Goal: Task Accomplishment & Management: Use online tool/utility

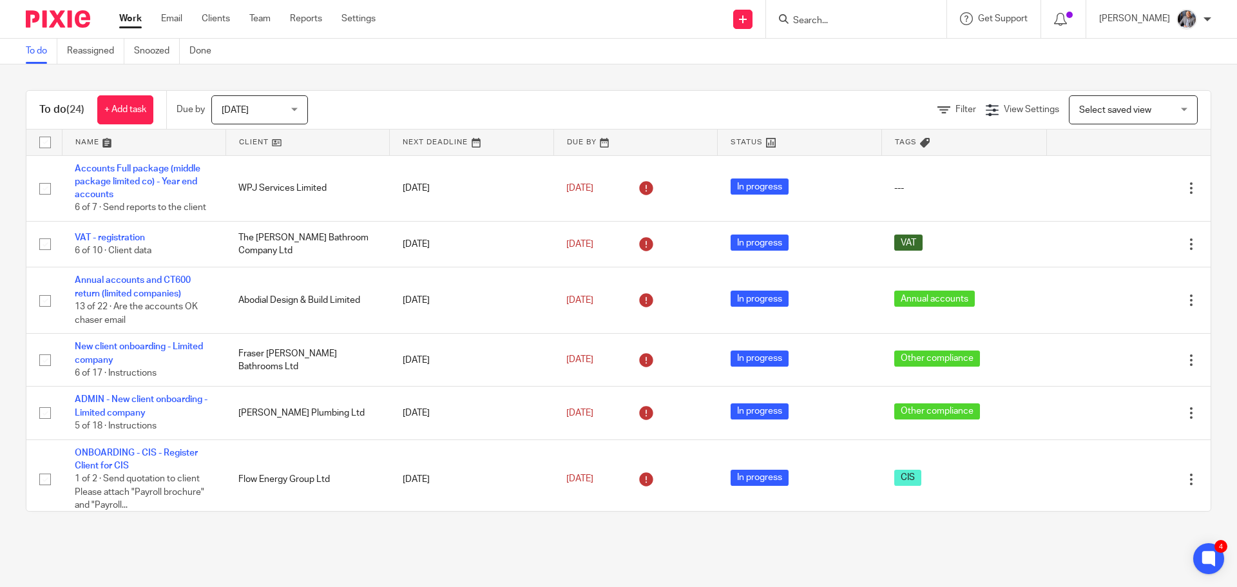
scroll to position [1160, 0]
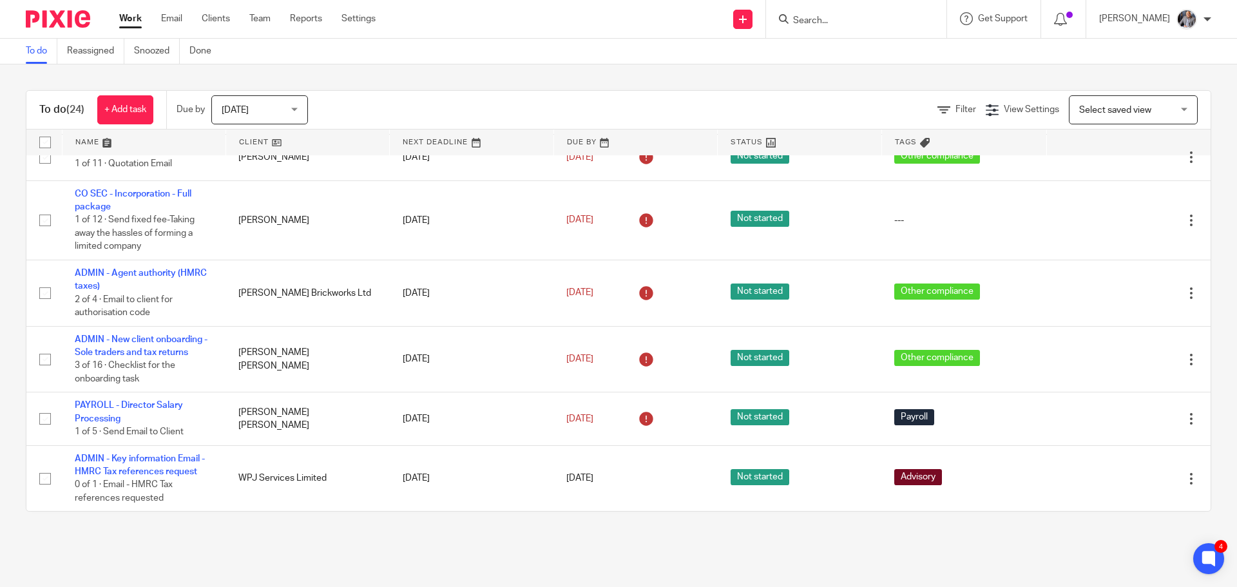
click at [849, 12] on form at bounding box center [860, 19] width 137 height 16
click at [833, 18] on input "Search" at bounding box center [850, 21] width 116 height 12
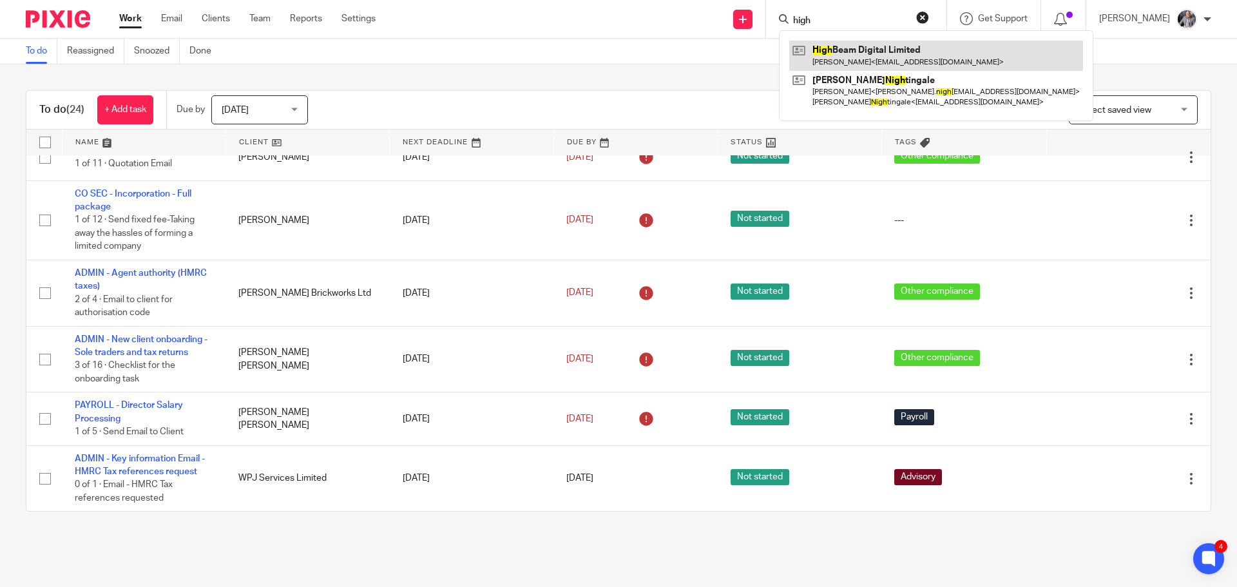
type input "high"
click at [871, 50] on link at bounding box center [936, 56] width 294 height 30
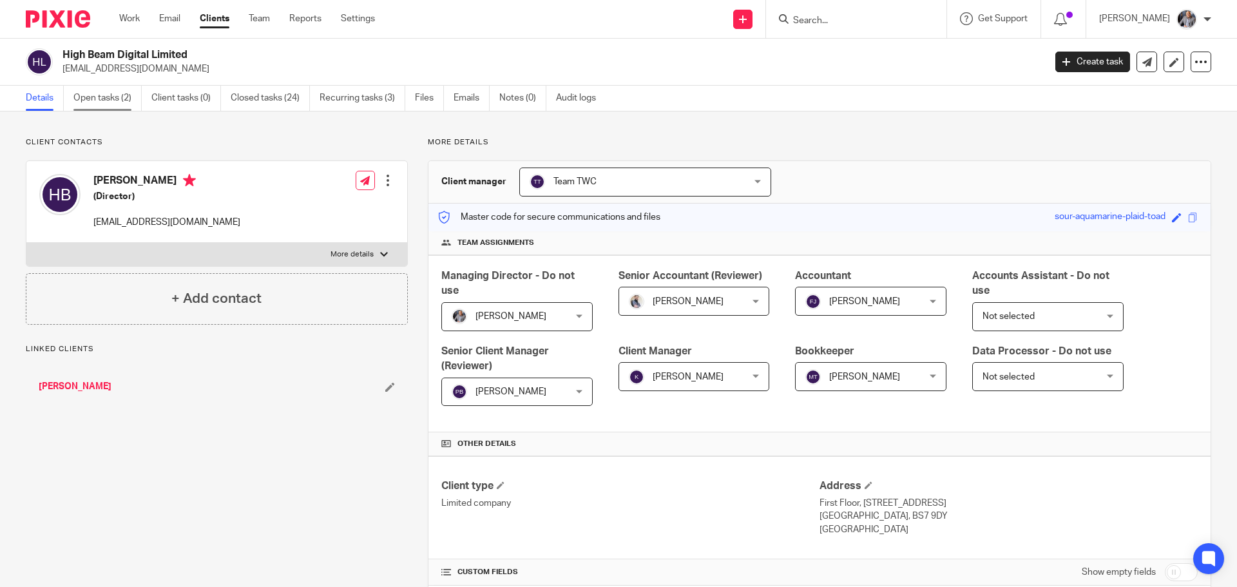
click at [95, 102] on link "Open tasks (2)" at bounding box center [107, 98] width 68 height 25
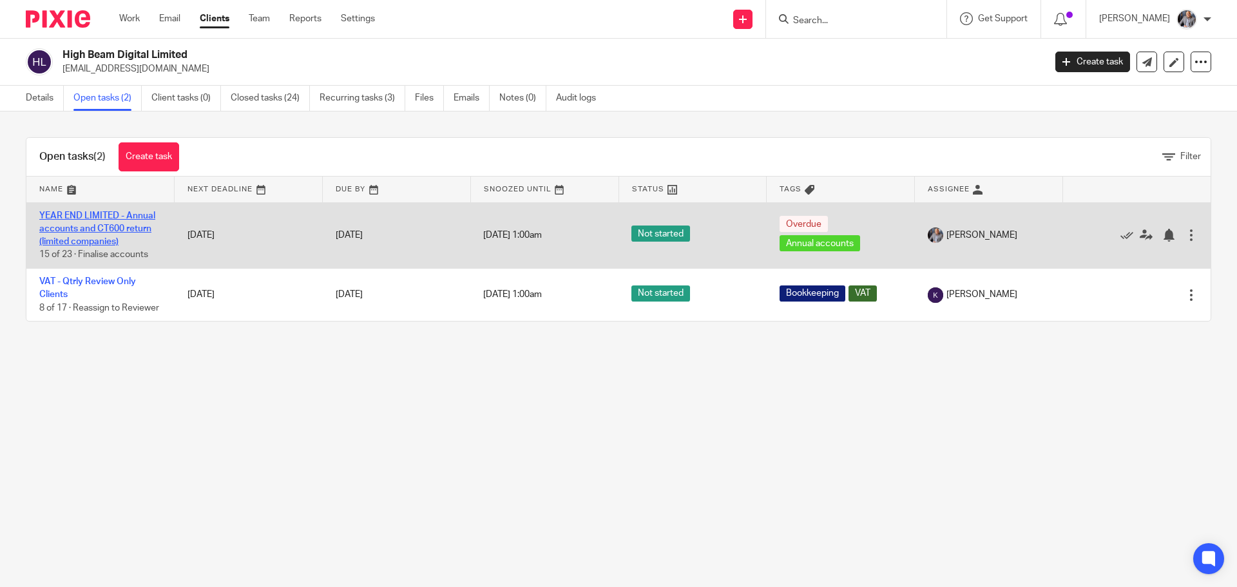
click at [85, 237] on link "YEAR END LIMITED - Annual accounts and CT600 return (limited companies)" at bounding box center [97, 228] width 116 height 35
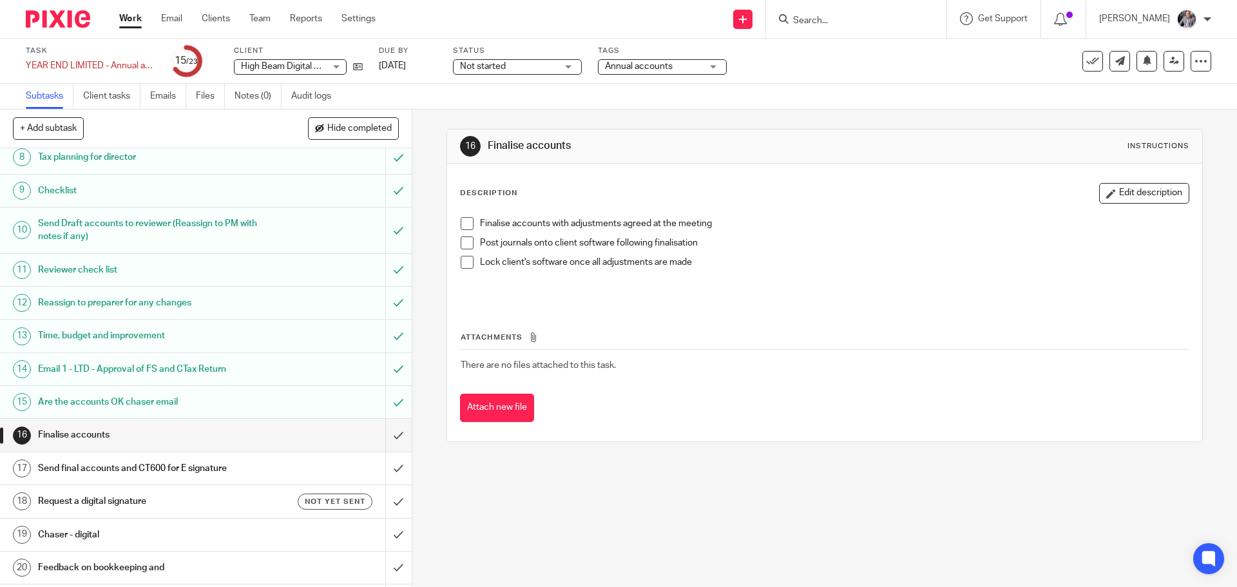
scroll to position [358, 0]
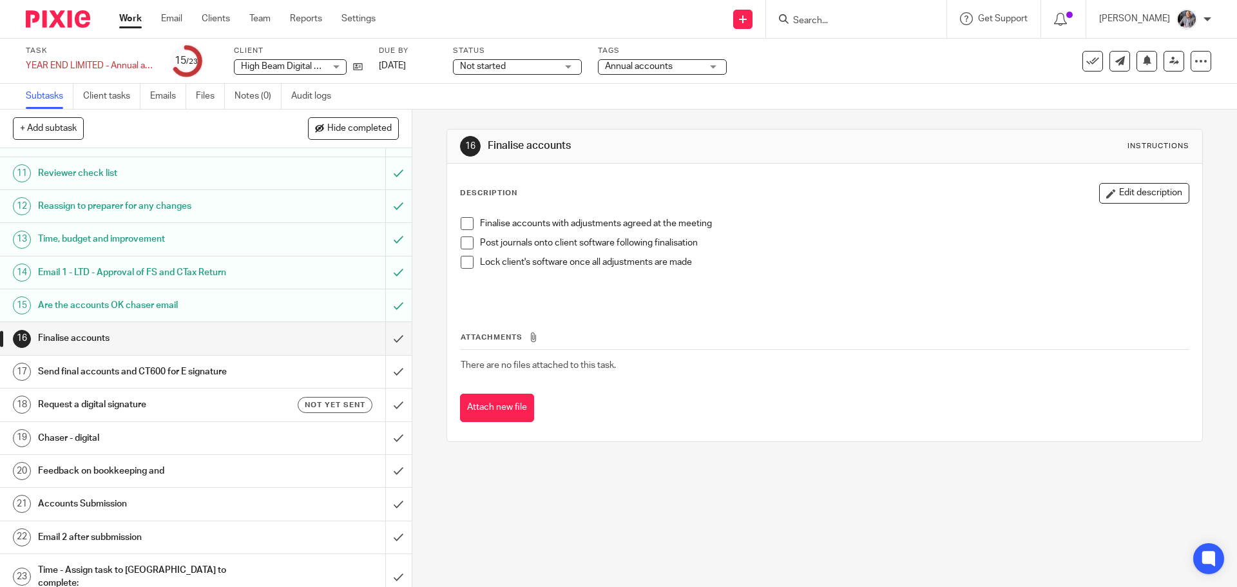
click at [137, 405] on h1 "Request a digital signature" at bounding box center [149, 404] width 223 height 19
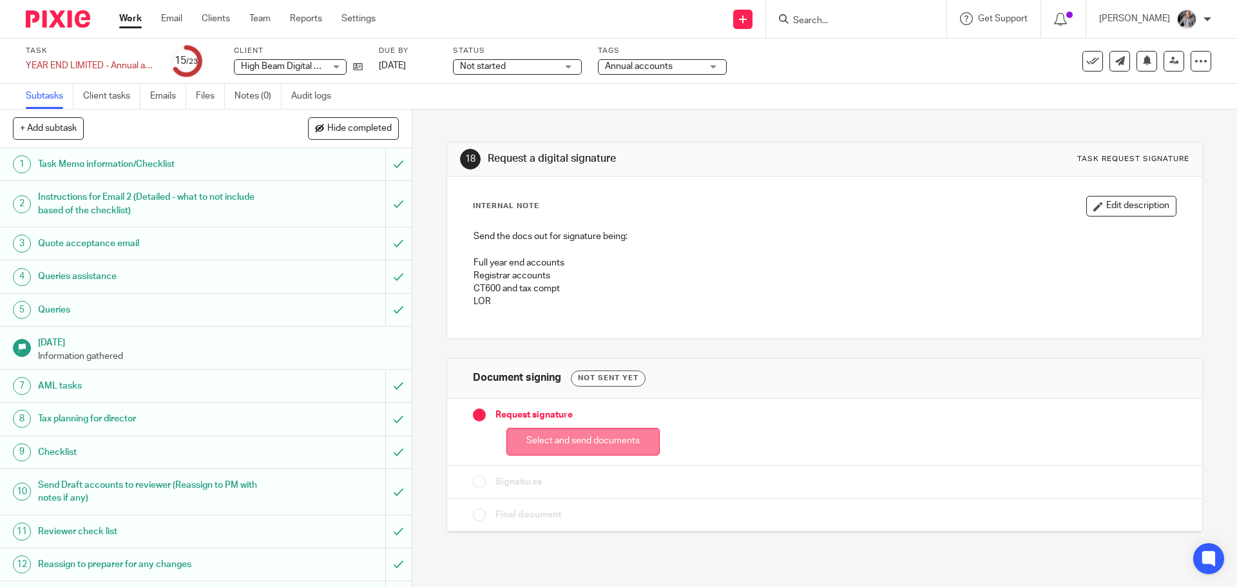
click at [581, 438] on button "Select and send documents" at bounding box center [583, 442] width 153 height 28
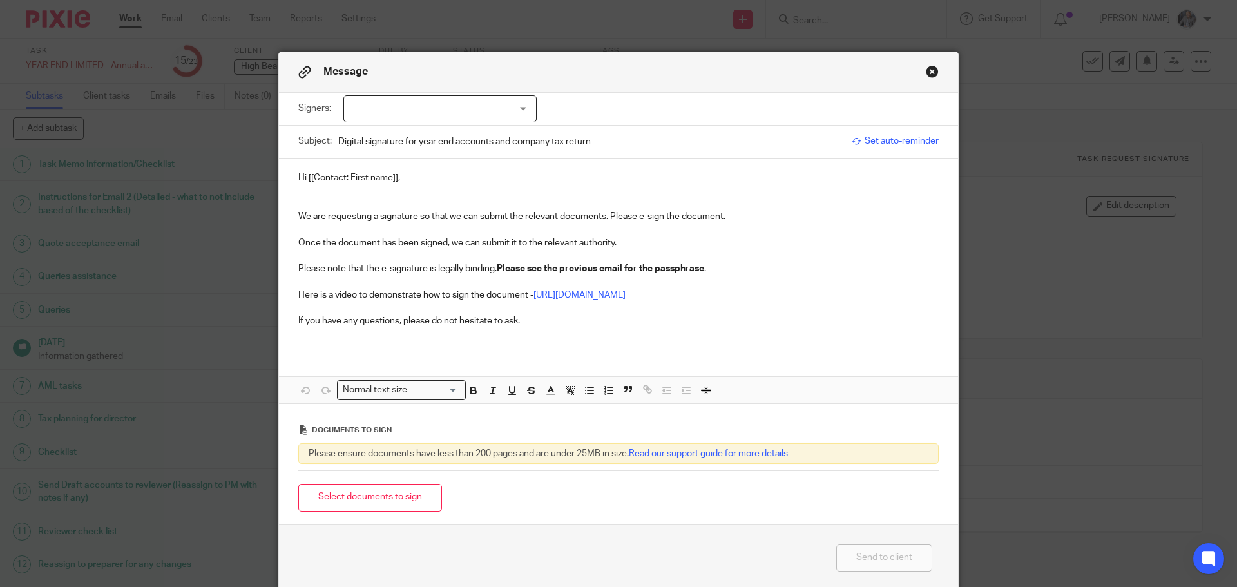
click at [430, 108] on div at bounding box center [439, 108] width 193 height 27
click at [367, 133] on span "[PERSON_NAME]" at bounding box center [397, 135] width 71 height 9
checkbox input "true"
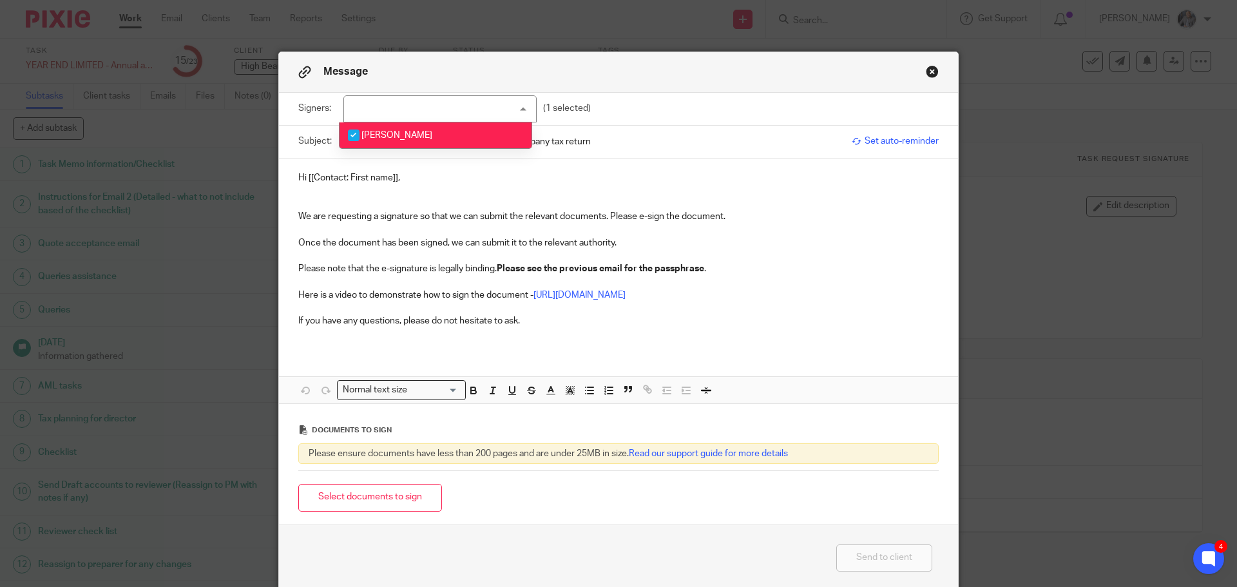
click at [392, 179] on p "Hi [[Contact: First name]]," at bounding box center [618, 177] width 641 height 13
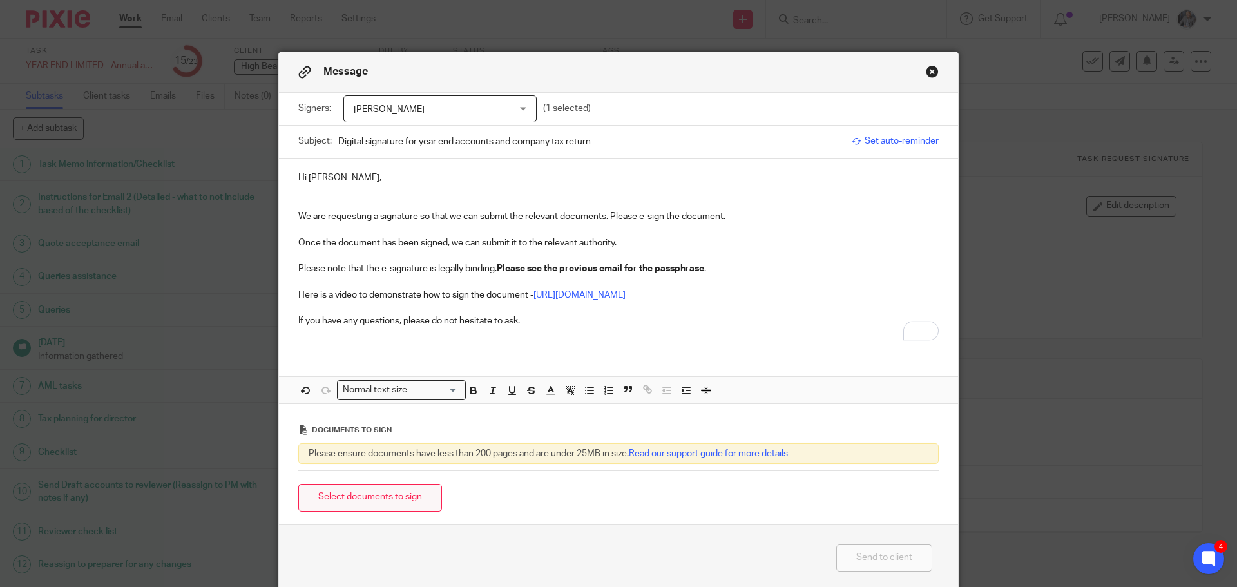
click at [378, 498] on button "Select documents to sign" at bounding box center [370, 498] width 144 height 28
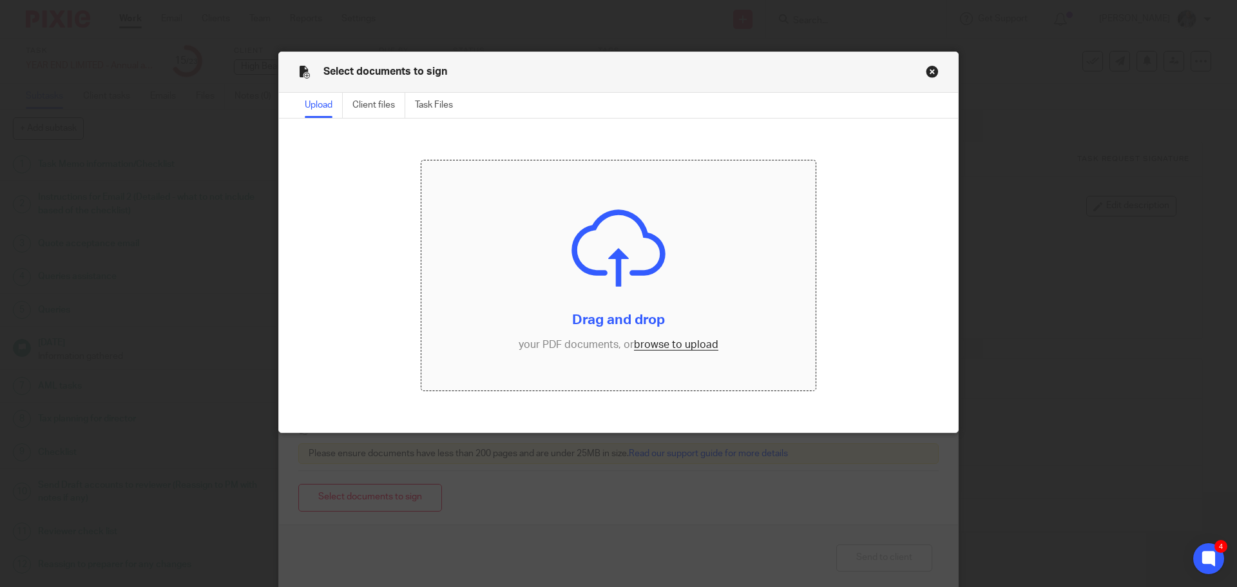
click at [668, 347] on input "file" at bounding box center [618, 275] width 395 height 231
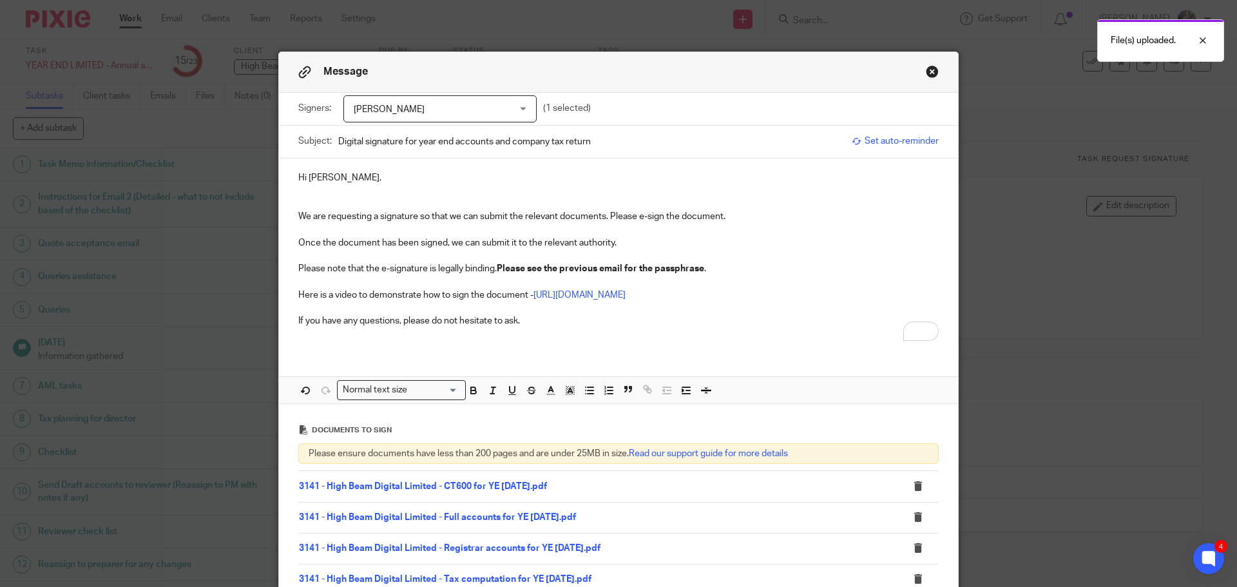
click at [874, 142] on span "Set auto-reminder" at bounding box center [895, 141] width 87 height 13
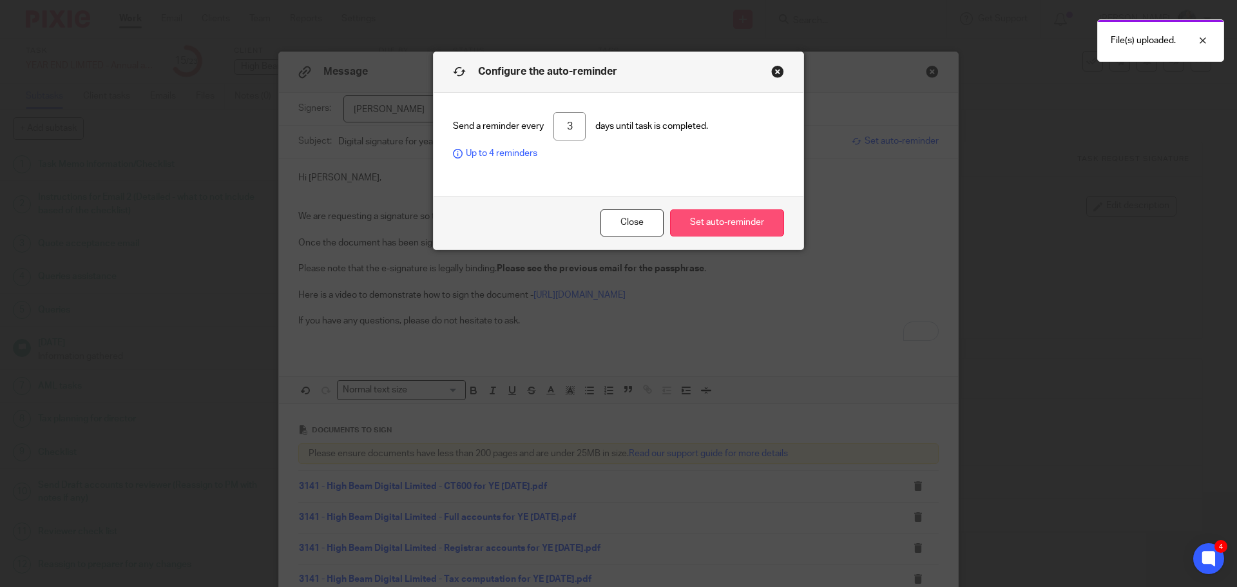
click at [683, 213] on button "Set auto-reminder" at bounding box center [727, 223] width 114 height 28
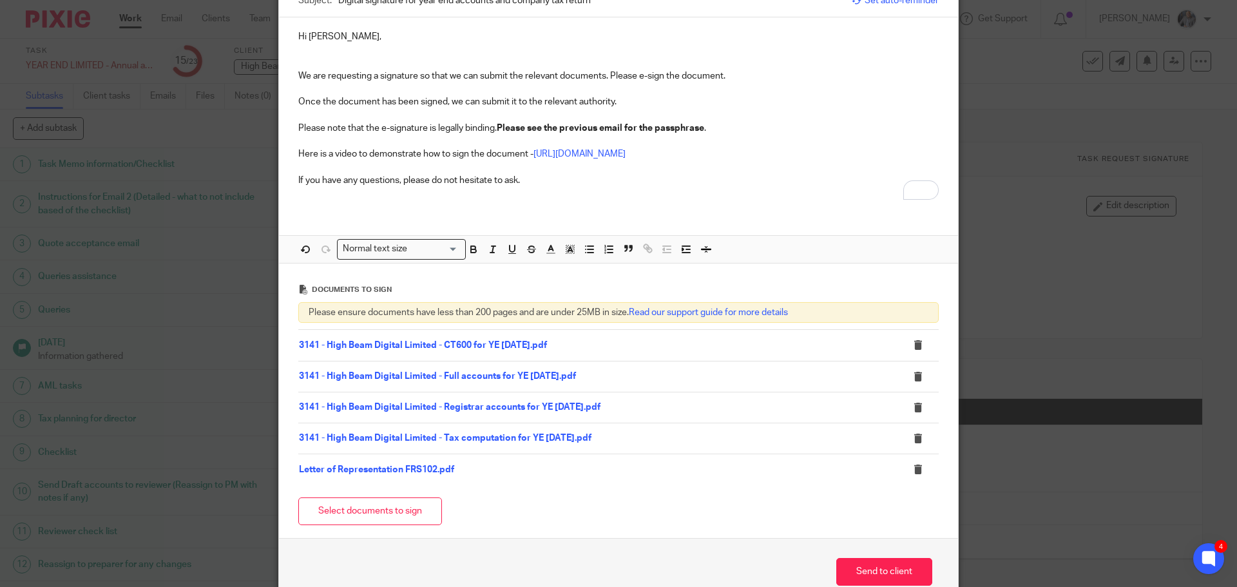
scroll to position [238, 0]
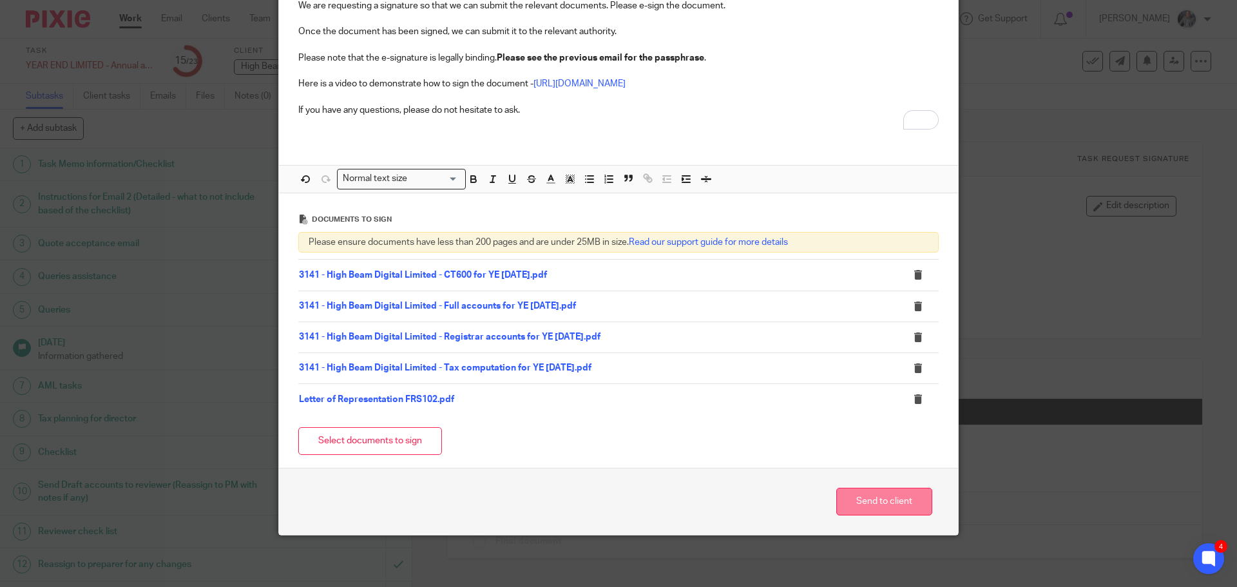
click at [891, 505] on button "Send to client" at bounding box center [885, 502] width 96 height 28
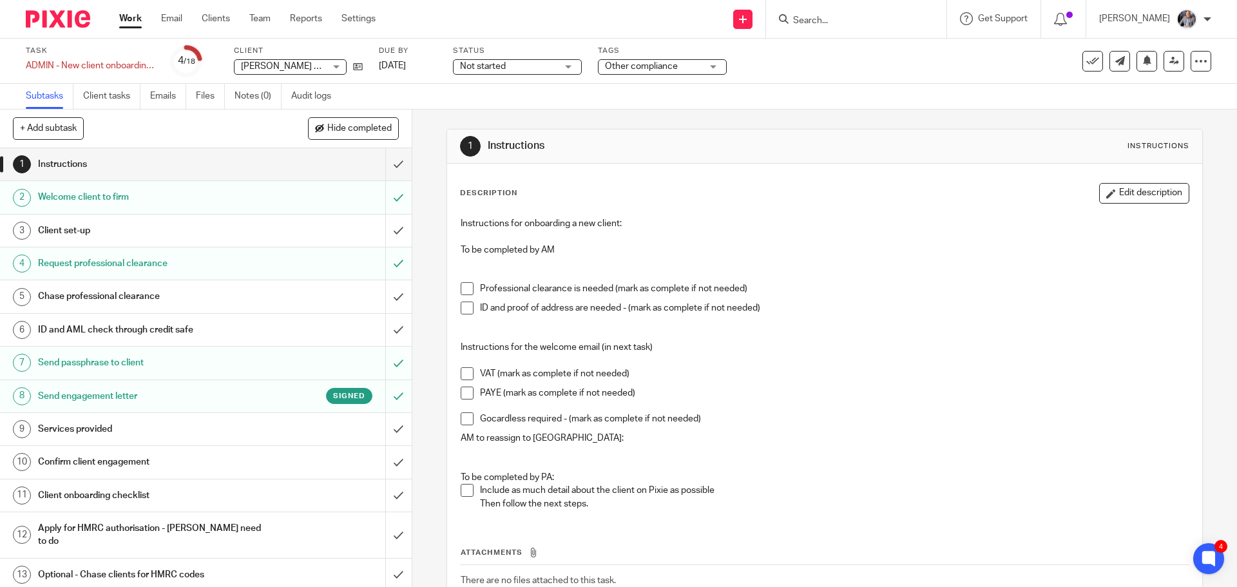
click at [866, 16] on input "Search" at bounding box center [850, 21] width 116 height 12
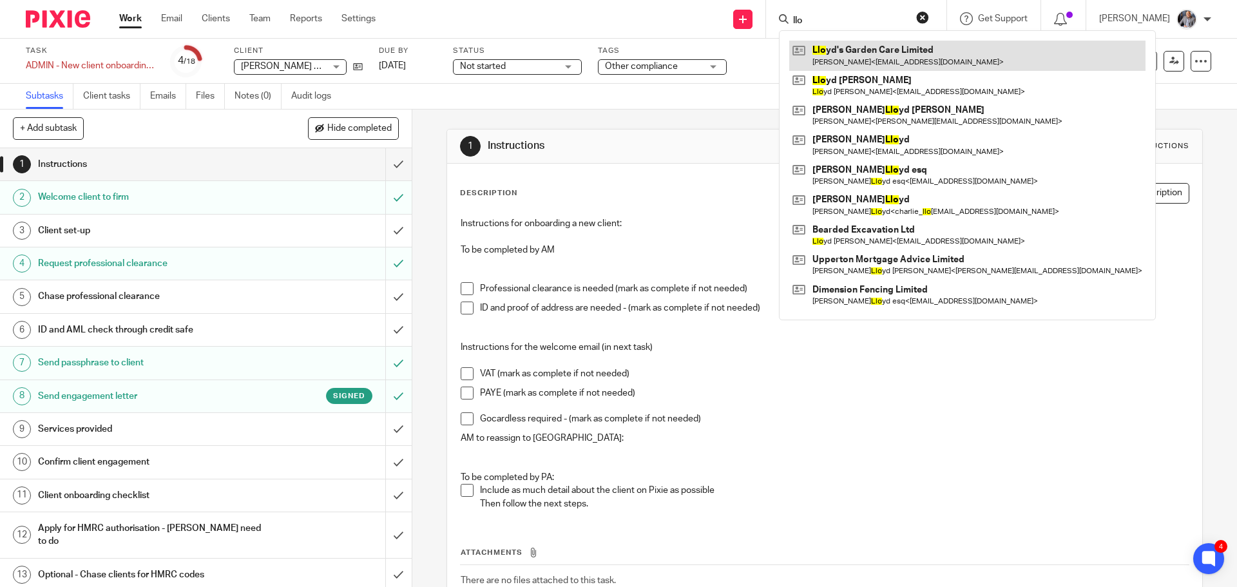
type input "llo"
click at [923, 48] on link at bounding box center [967, 56] width 356 height 30
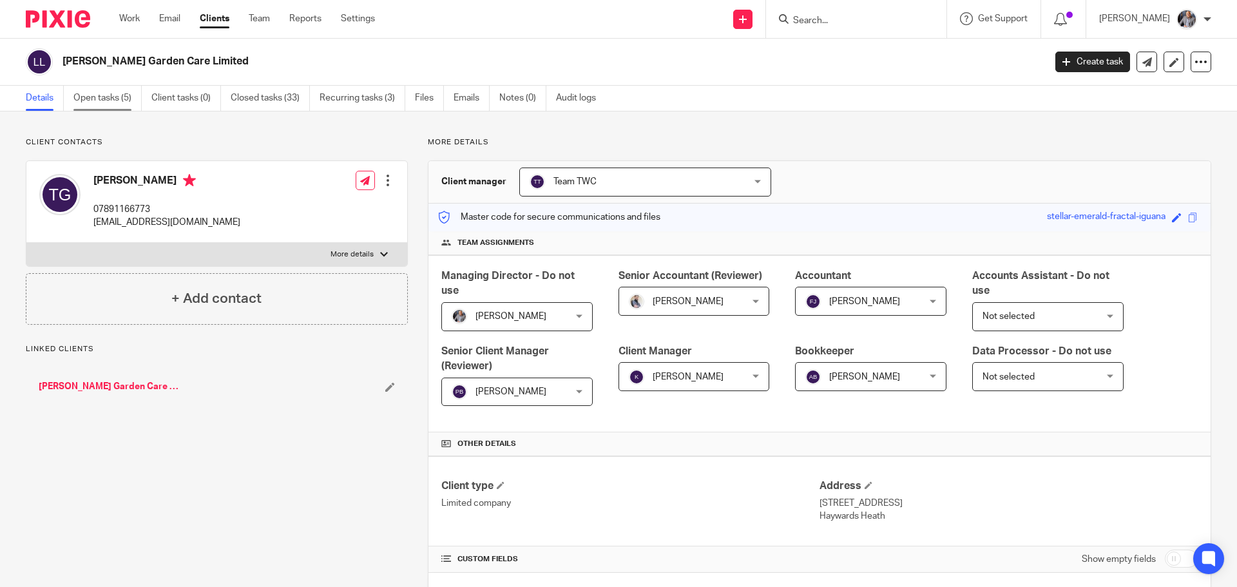
click at [110, 97] on link "Open tasks (5)" at bounding box center [107, 98] width 68 height 25
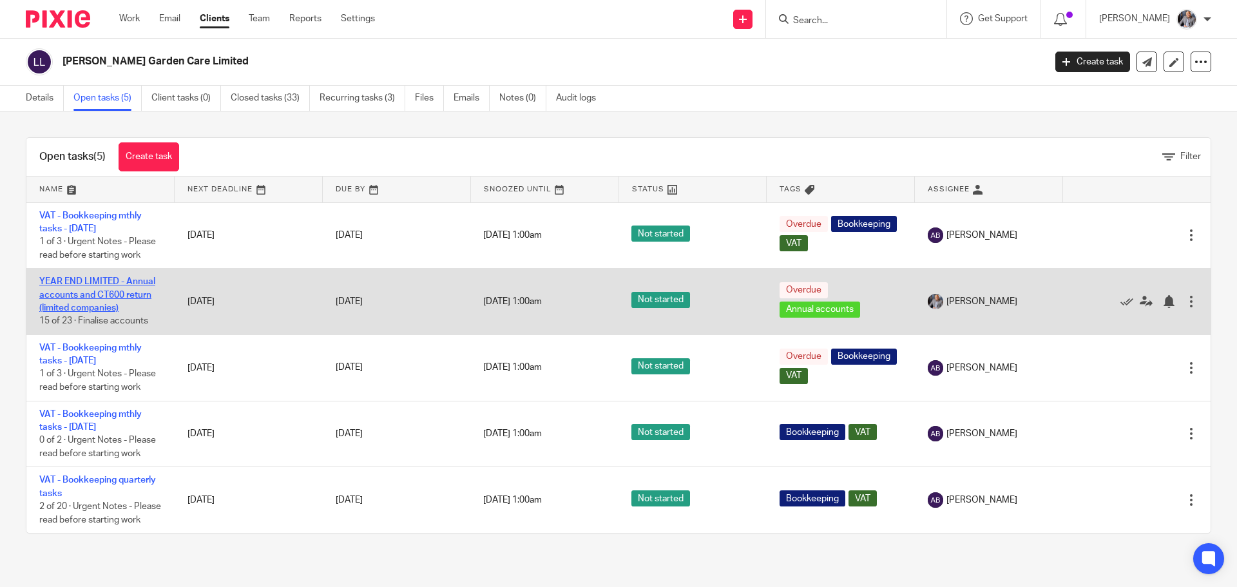
click at [88, 293] on link "YEAR END LIMITED - Annual accounts and CT600 return (limited companies)" at bounding box center [97, 294] width 116 height 35
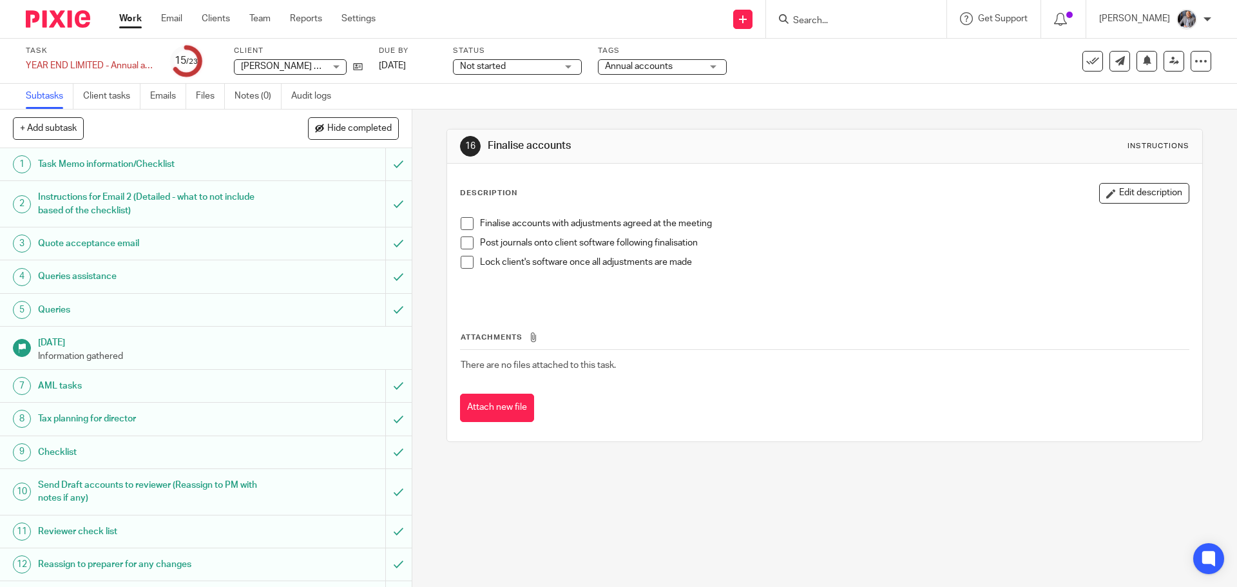
scroll to position [358, 0]
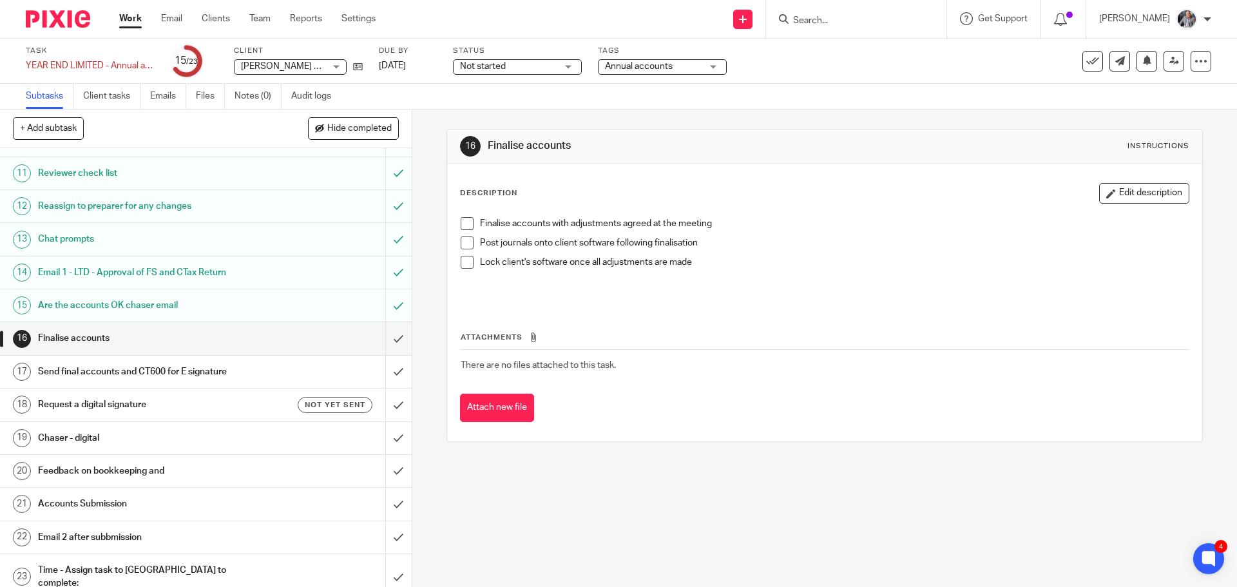
click at [110, 405] on h1 "Request a digital signature" at bounding box center [149, 404] width 223 height 19
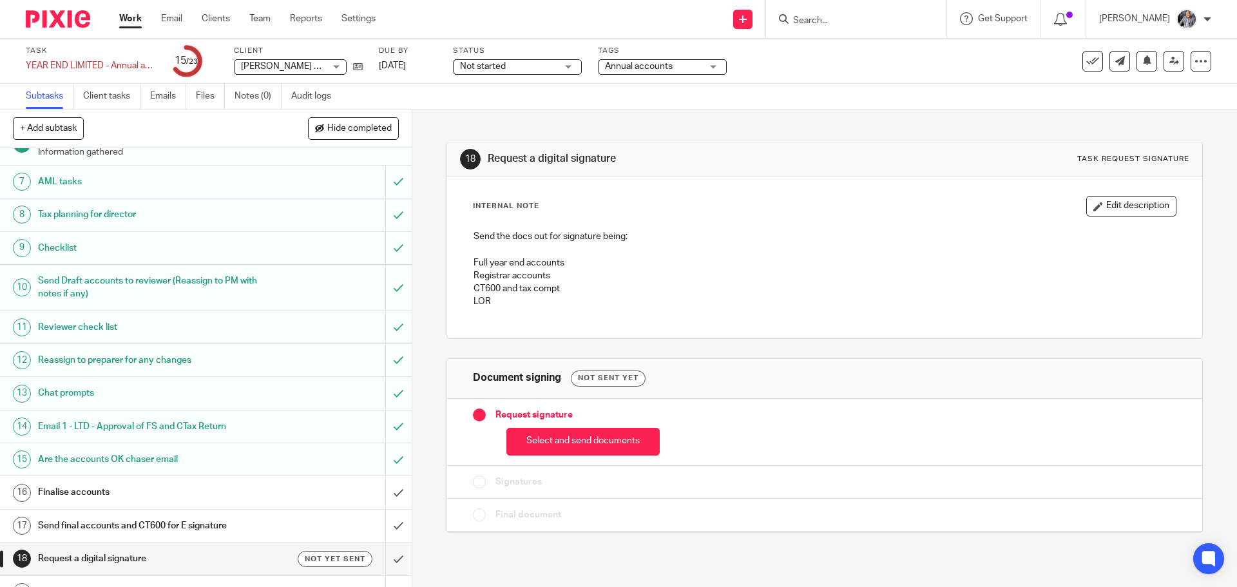
scroll to position [322, 0]
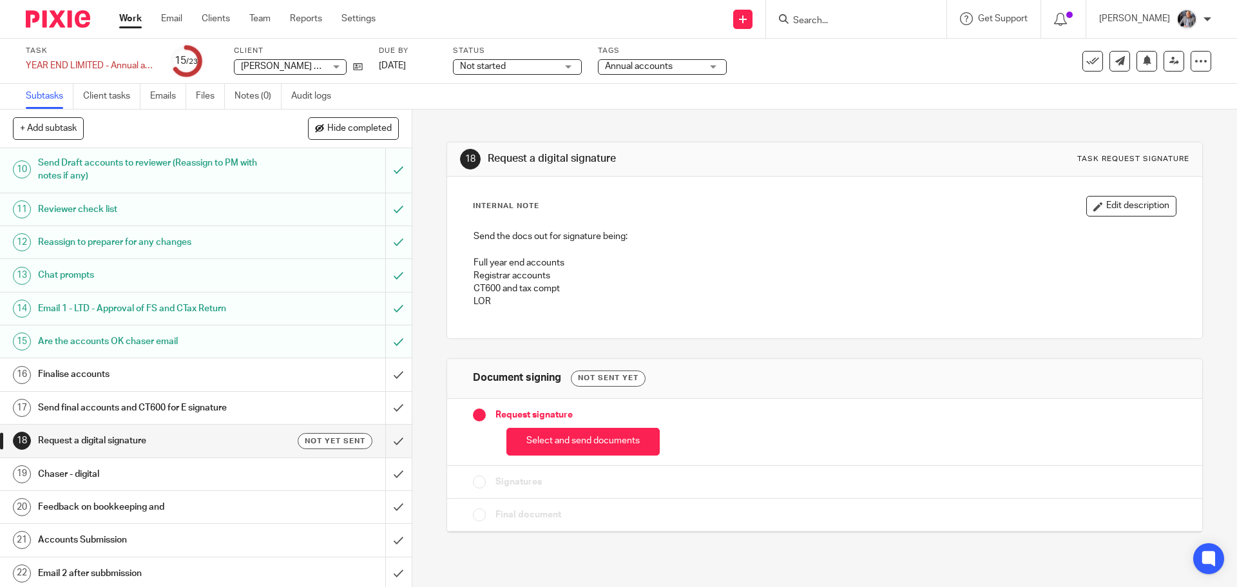
click at [146, 407] on h1 "Send final accounts and CT600 for E signature" at bounding box center [149, 407] width 223 height 19
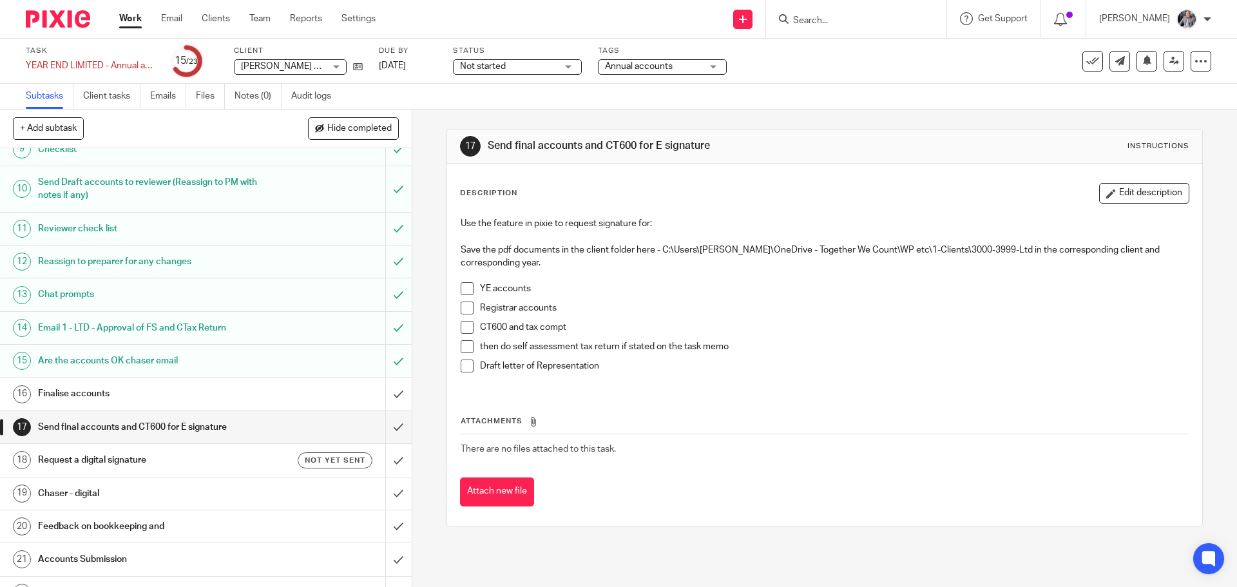
scroll to position [322, 0]
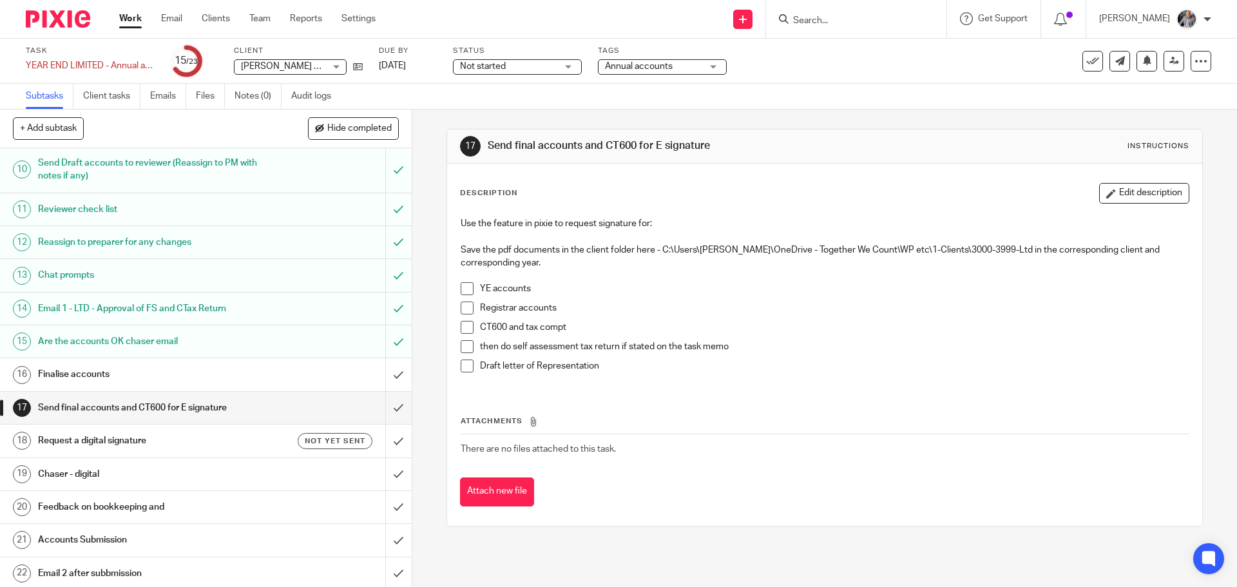
click at [121, 441] on h1 "Request a digital signature" at bounding box center [149, 440] width 223 height 19
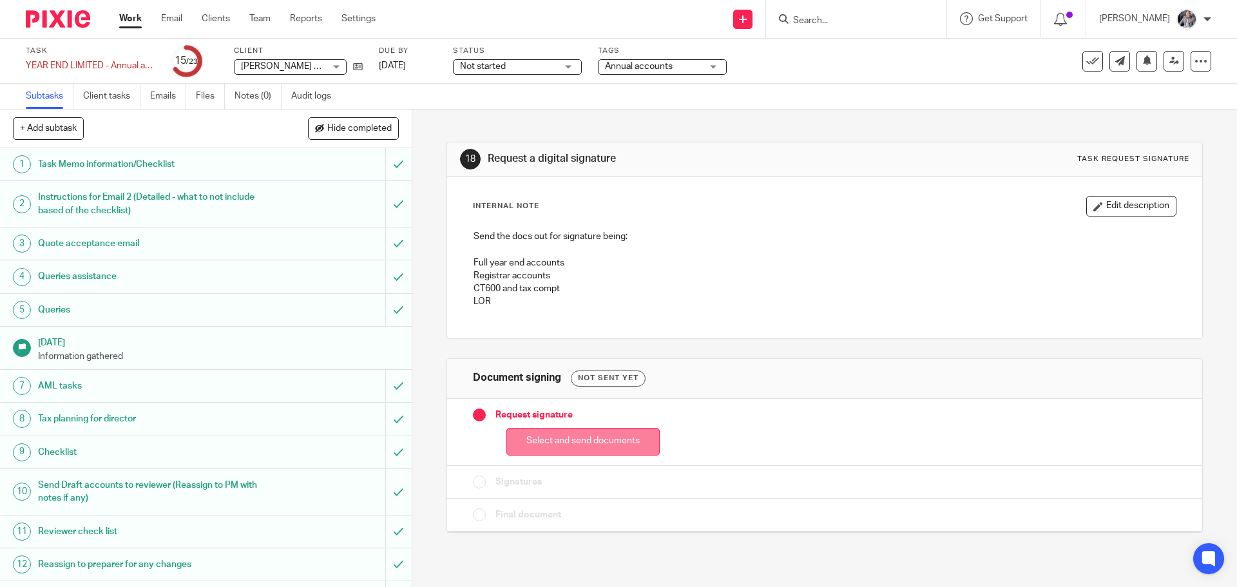
click at [560, 436] on button "Select and send documents" at bounding box center [583, 442] width 153 height 28
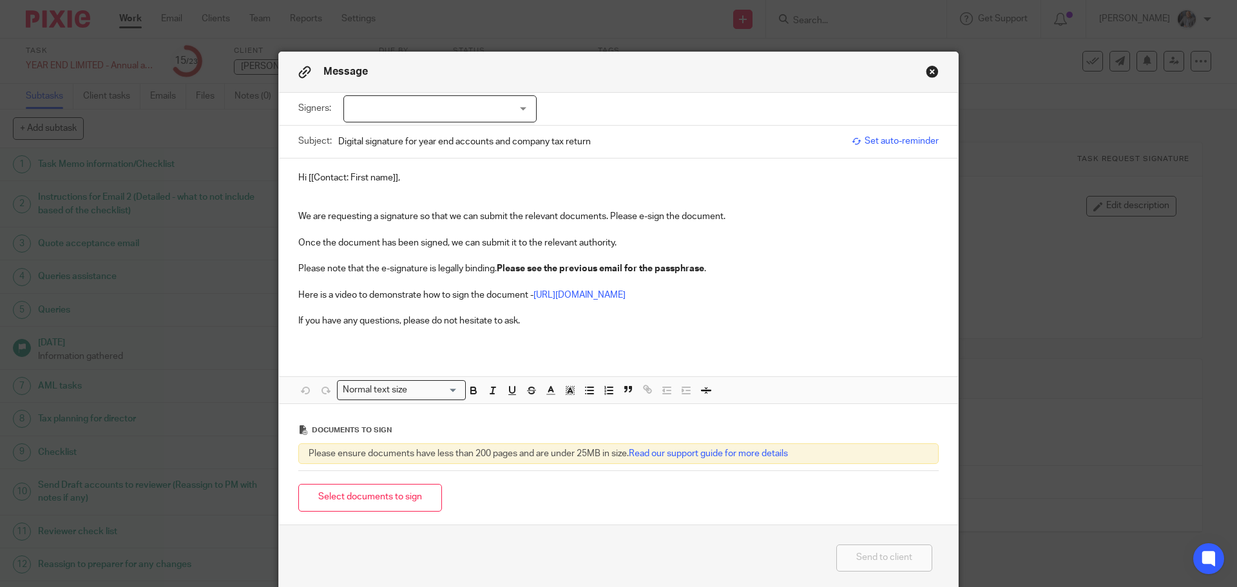
click at [400, 110] on div at bounding box center [439, 108] width 193 height 27
click at [400, 133] on span "[PERSON_NAME]" at bounding box center [397, 135] width 71 height 9
checkbox input "true"
click at [886, 142] on span "Set auto-reminder" at bounding box center [895, 141] width 87 height 13
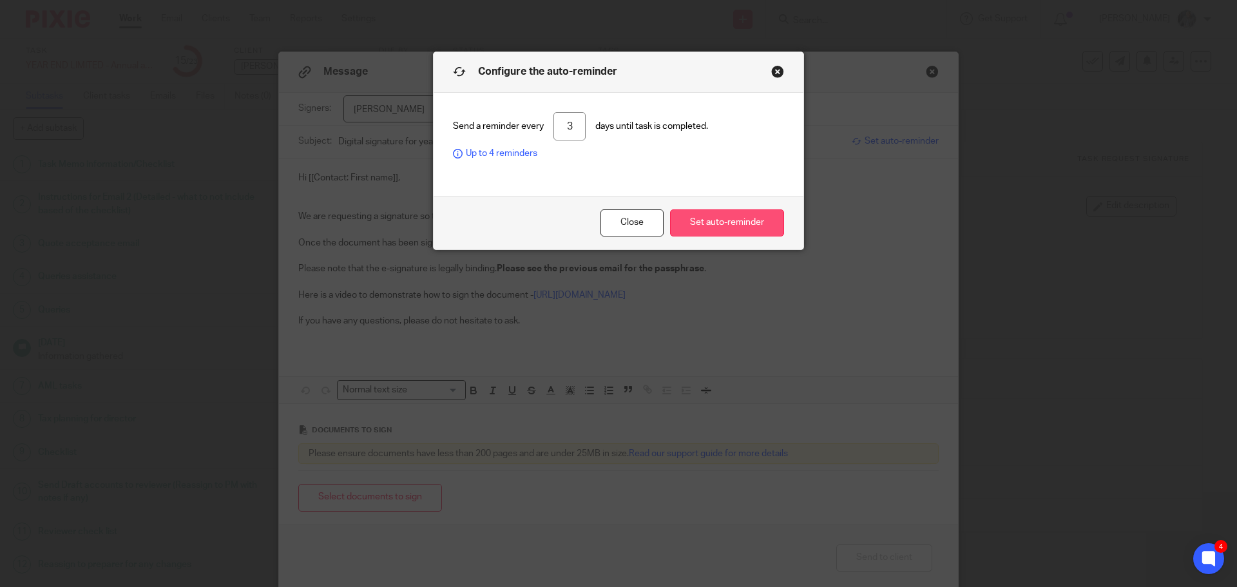
drag, startPoint x: 740, startPoint y: 226, endPoint x: 707, endPoint y: 237, distance: 35.3
click at [740, 226] on button "Set auto-reminder" at bounding box center [727, 223] width 114 height 28
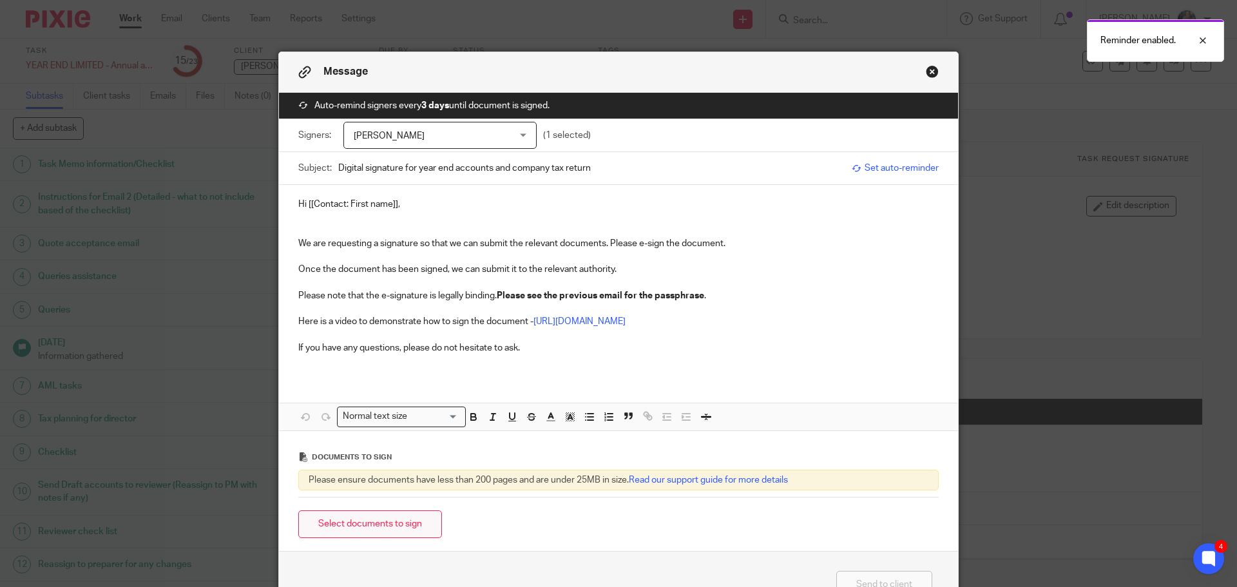
click at [376, 525] on button "Select documents to sign" at bounding box center [370, 524] width 144 height 28
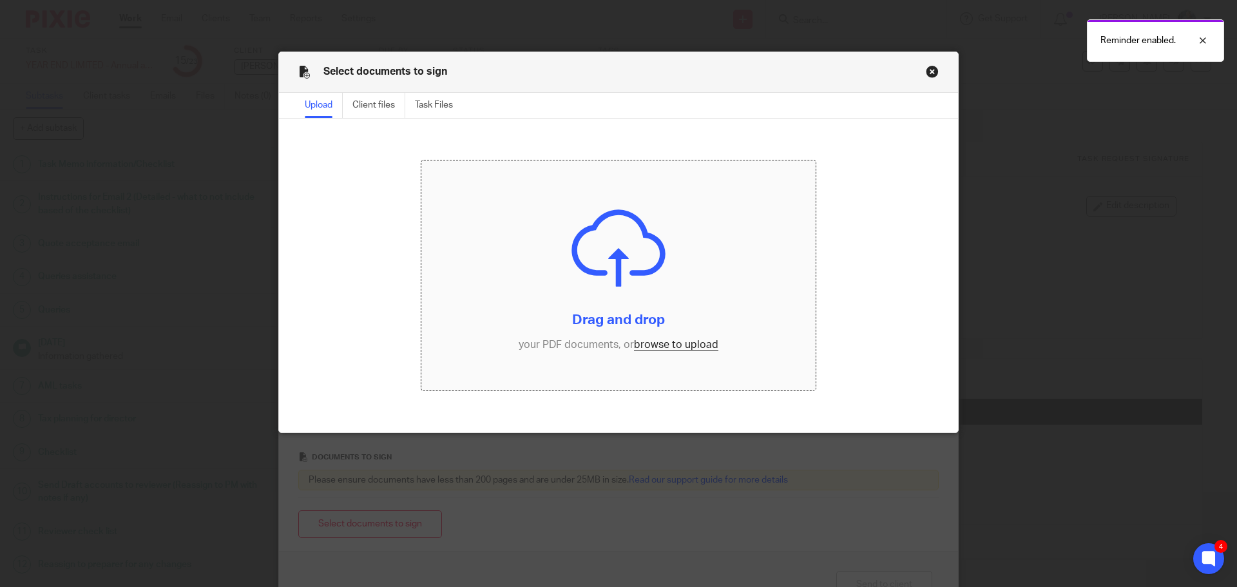
click at [668, 347] on input "file" at bounding box center [618, 275] width 395 height 231
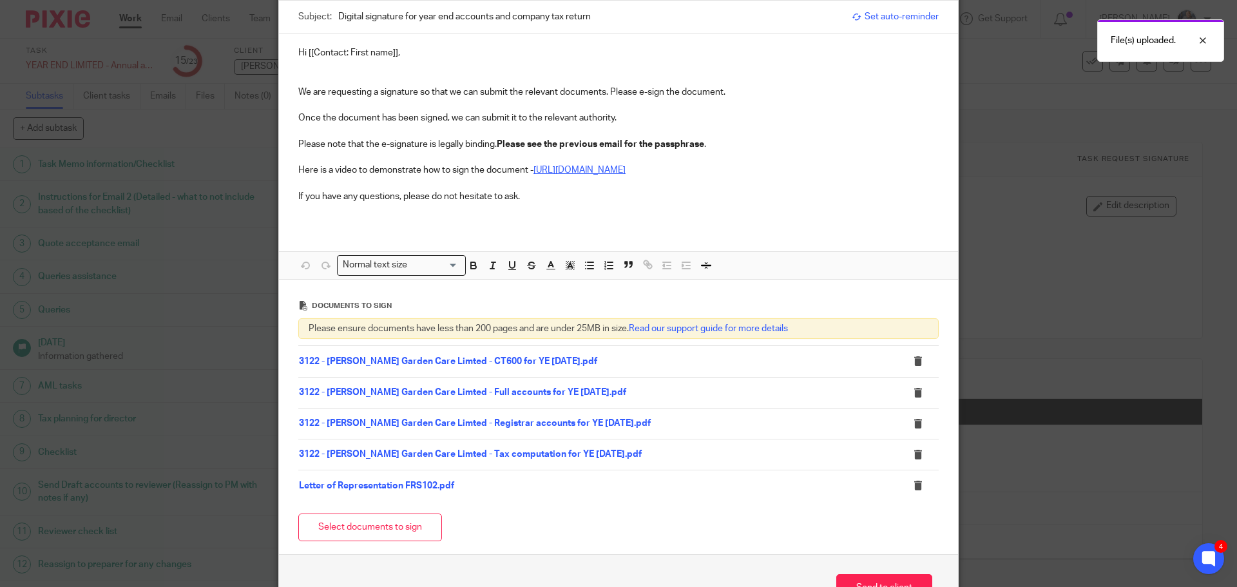
scroll to position [238, 0]
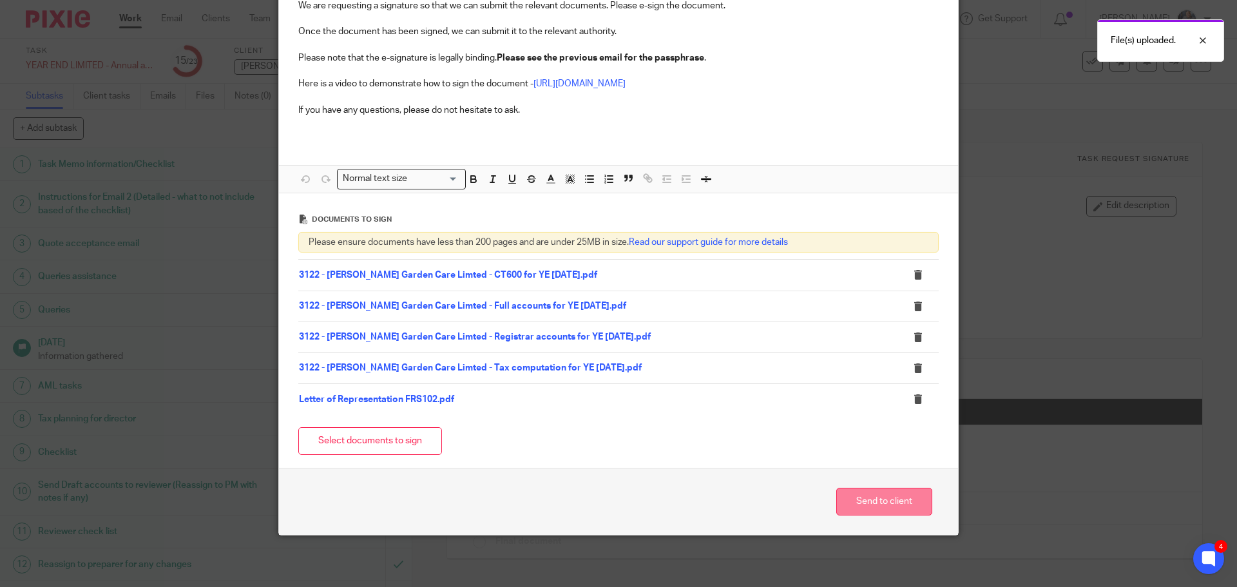
click at [857, 503] on button "Send to client" at bounding box center [885, 502] width 96 height 28
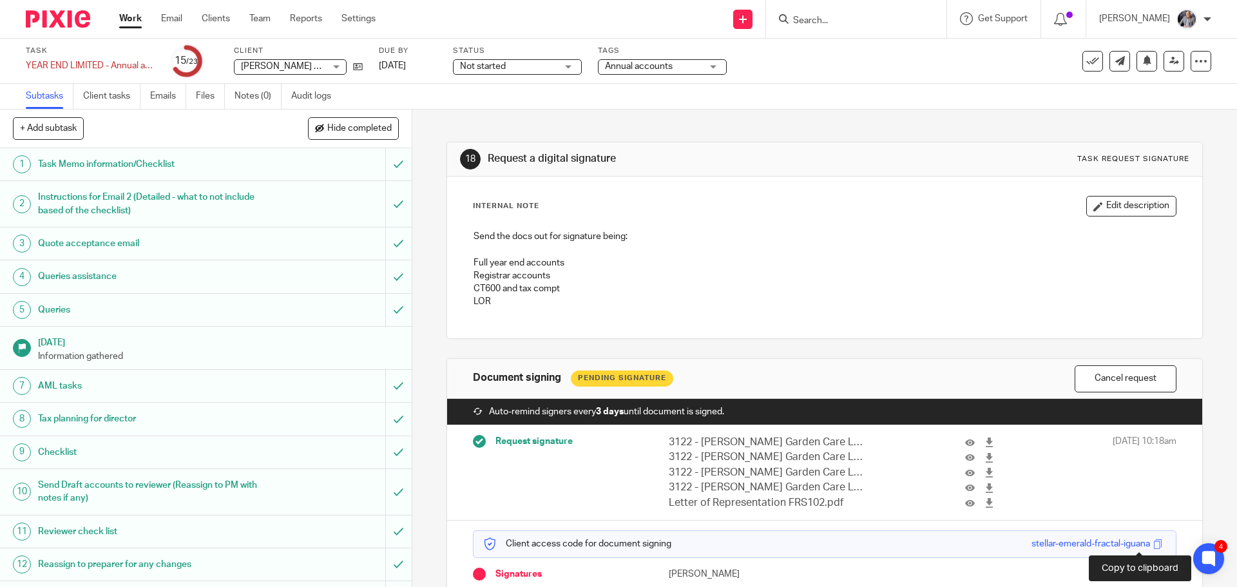
drag, startPoint x: 1140, startPoint y: 543, endPoint x: 1154, endPoint y: 503, distance: 41.8
click at [1154, 543] on span at bounding box center [1159, 544] width 10 height 10
click at [826, 26] on input "Search" at bounding box center [850, 21] width 116 height 12
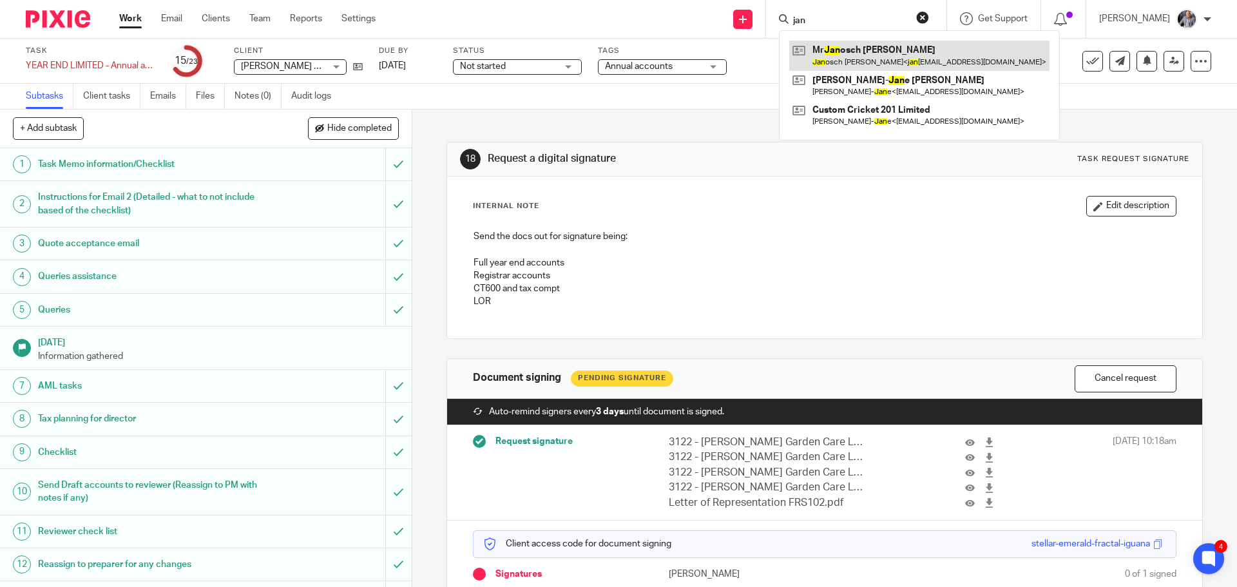
type input "jan"
click at [885, 63] on link at bounding box center [919, 56] width 260 height 30
